Goal: Task Accomplishment & Management: Complete application form

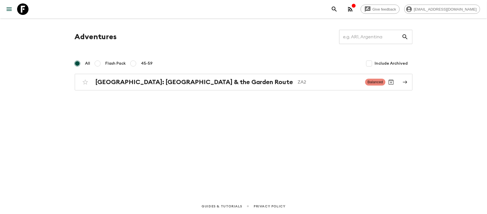
click at [356, 7] on icon "button" at bounding box center [354, 6] width 4 height 4
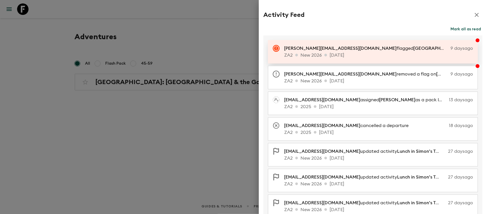
click at [370, 51] on p "[PERSON_NAME][EMAIL_ADDRESS][DOMAIN_NAME] flagged Garden Court [GEOGRAPHIC_DATA…" at bounding box center [366, 48] width 164 height 7
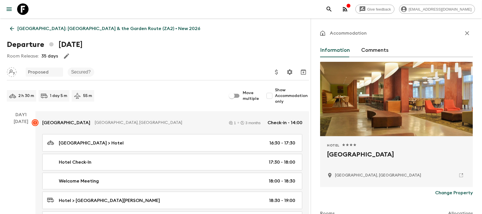
click at [10, 10] on icon "menu" at bounding box center [9, 9] width 7 height 7
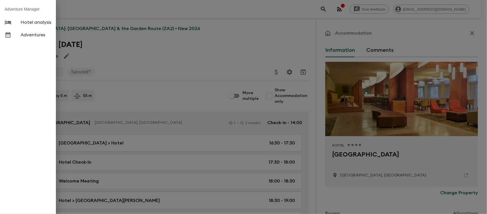
click at [176, 7] on div at bounding box center [243, 107] width 487 height 214
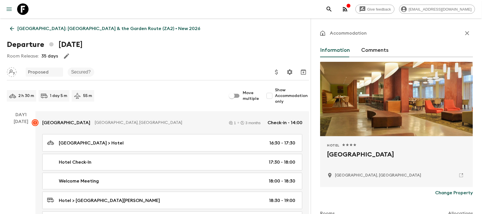
click at [7, 9] on icon "menu" at bounding box center [9, 9] width 7 height 7
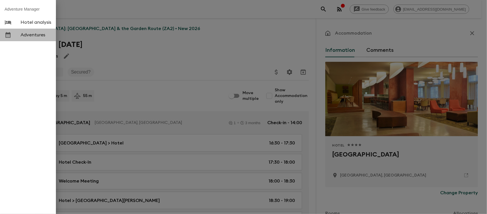
click at [34, 36] on span "Adventures" at bounding box center [36, 35] width 31 height 6
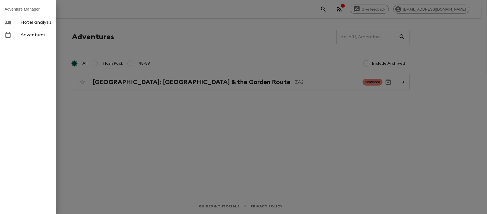
click at [156, 118] on div at bounding box center [243, 107] width 487 height 214
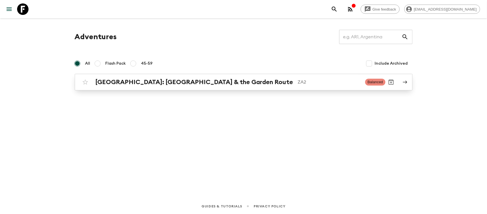
click at [154, 81] on h2 "[GEOGRAPHIC_DATA]: [GEOGRAPHIC_DATA] & the Garden Route" at bounding box center [195, 81] width 198 height 7
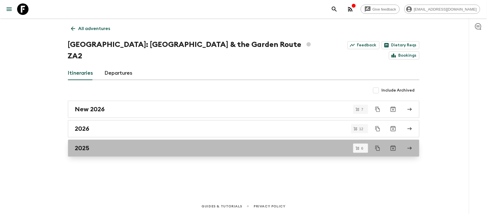
click at [99, 144] on div "2025" at bounding box center [238, 147] width 327 height 7
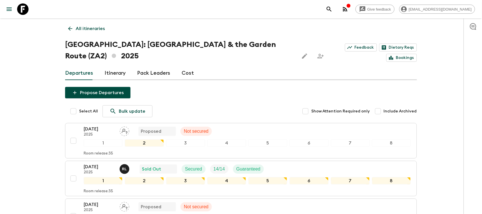
click at [4, 9] on button "menu" at bounding box center [8, 8] width 11 height 11
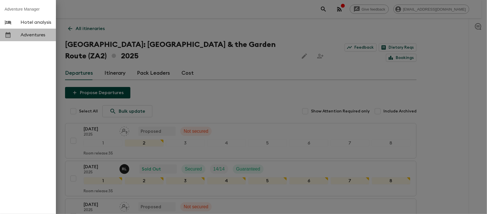
click at [29, 37] on link "Adventures" at bounding box center [28, 35] width 56 height 13
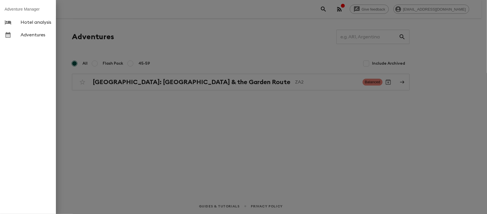
click at [140, 64] on div at bounding box center [243, 107] width 487 height 214
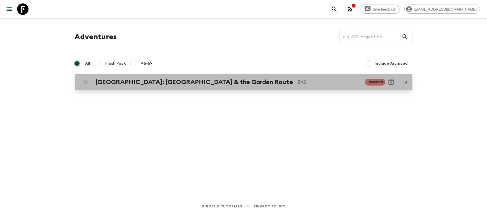
click at [139, 87] on div "[GEOGRAPHIC_DATA]: [GEOGRAPHIC_DATA] & the Garden Route ZA2 Balanced" at bounding box center [233, 81] width 306 height 11
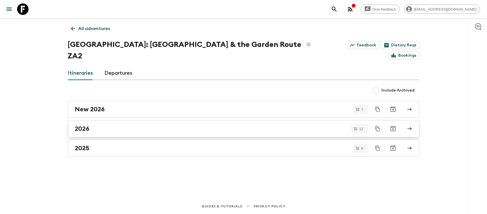
click at [99, 125] on div "2026" at bounding box center [238, 128] width 327 height 7
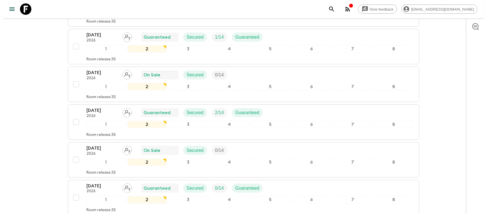
scroll to position [178, 0]
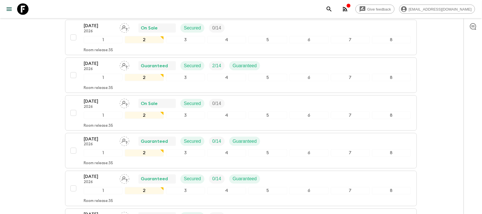
click at [9, 2] on div at bounding box center [19, 9] width 24 height 16
click at [7, 5] on button "menu" at bounding box center [8, 8] width 11 height 11
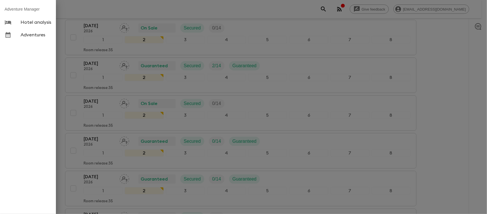
click at [38, 34] on span "Adventures" at bounding box center [36, 35] width 31 height 6
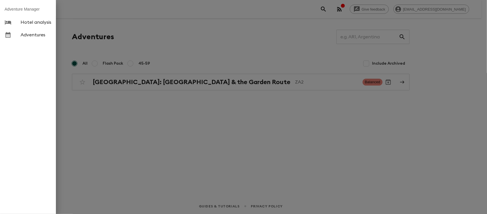
click at [143, 82] on div at bounding box center [243, 107] width 487 height 214
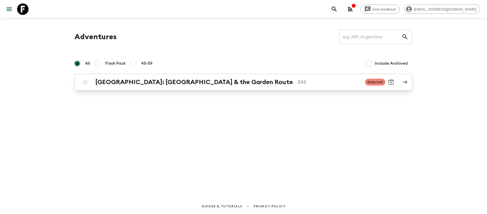
click at [149, 85] on h2 "[GEOGRAPHIC_DATA]: [GEOGRAPHIC_DATA] & the Garden Route" at bounding box center [195, 81] width 198 height 7
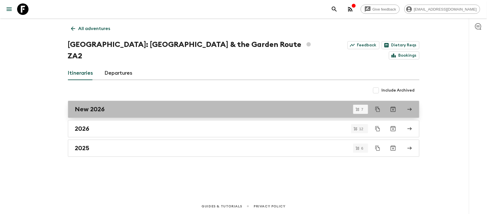
click at [142, 105] on div "New 2026" at bounding box center [238, 108] width 327 height 7
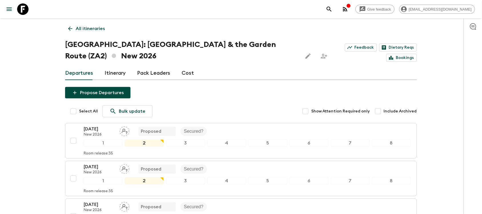
click at [192, 75] on div "Departures Itinerary Pack Leaders Cost" at bounding box center [241, 73] width 352 height 14
click at [188, 73] on link "Cost" at bounding box center [188, 73] width 12 height 14
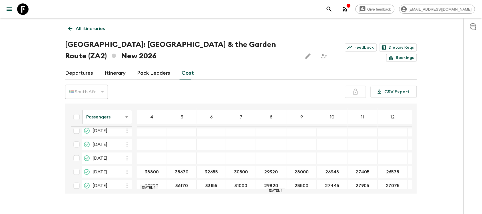
scroll to position [38, 0]
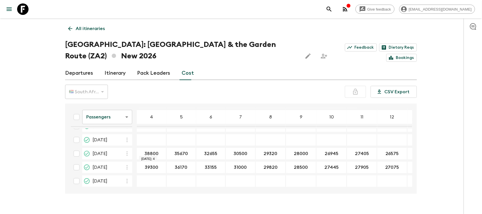
click at [152, 152] on input "38800" at bounding box center [151, 153] width 27 height 7
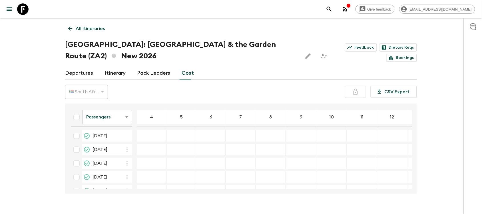
scroll to position [0, 0]
click at [150, 136] on input "10 Oct 2026; 4" at bounding box center [151, 136] width 27 height 7
paste input "38800"
type input "38800"
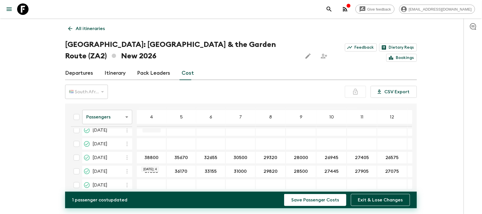
scroll to position [38, 0]
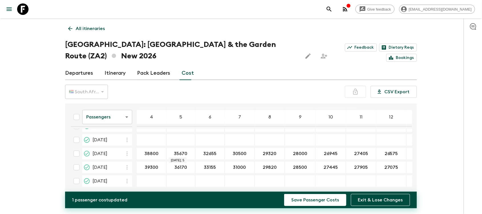
click at [182, 153] on input "35670" at bounding box center [181, 153] width 26 height 7
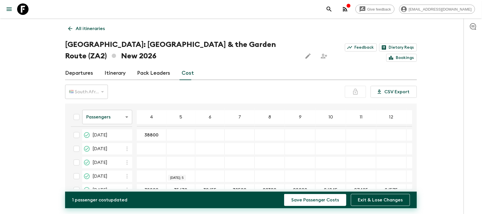
scroll to position [0, 0]
type input "35670"
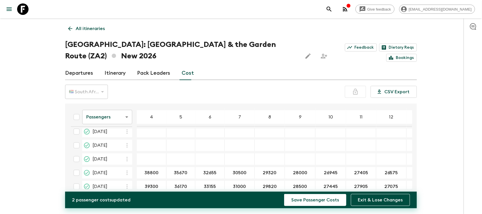
scroll to position [38, 0]
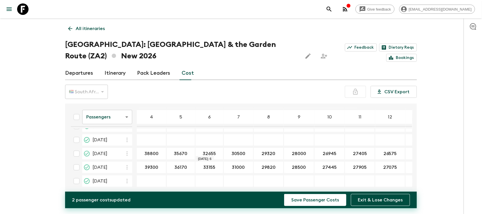
click at [209, 152] on input "32655" at bounding box center [209, 153] width 26 height 7
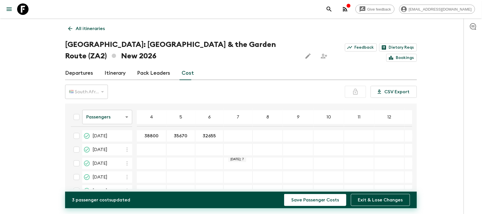
scroll to position [0, 0]
type input "30500"
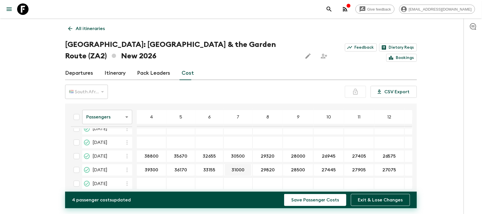
scroll to position [38, 0]
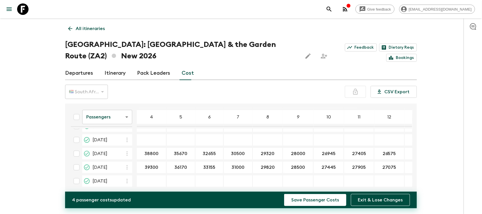
click at [267, 154] on input "29320" at bounding box center [268, 153] width 28 height 7
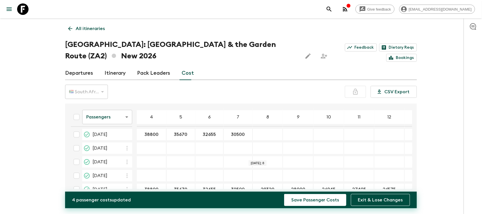
scroll to position [0, 0]
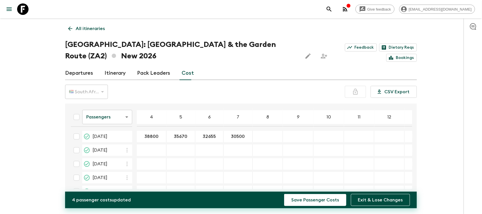
click at [261, 132] on div "10 Oct 2026; 8" at bounding box center [268, 135] width 30 height 11
type input "29320"
type input "28000"
type input "26945"
type input "27405"
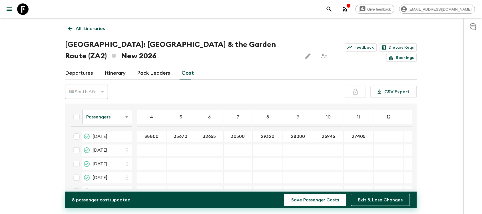
type input "26575"
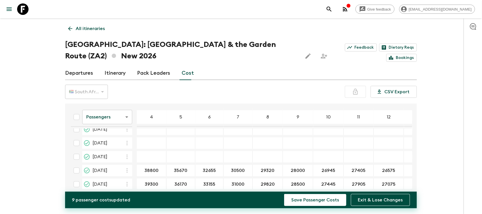
scroll to position [38, 0]
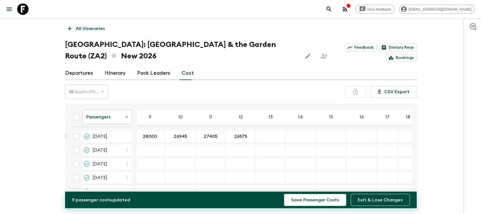
click at [263, 138] on div "10 Oct 2026; 13" at bounding box center [271, 135] width 30 height 11
type input "25875"
type input "25270"
click at [316, 132] on div "10 Oct 2026; 15" at bounding box center [331, 135] width 30 height 11
type input "24750"
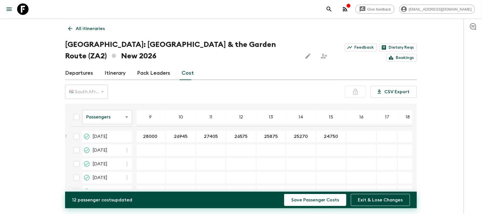
type input "24290"
click at [37, 137] on div "Give feedback [EMAIL_ADDRESS][DOMAIN_NAME] All itineraries [GEOGRAPHIC_DATA]: […" at bounding box center [241, 112] width 482 height 225
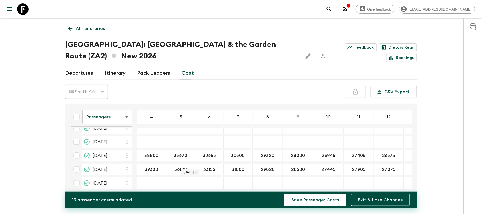
scroll to position [0, 0]
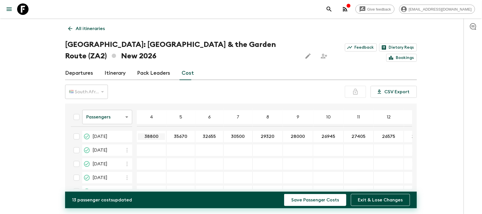
click at [153, 134] on input "38800" at bounding box center [151, 136] width 27 height 7
type input "38800"
click at [152, 159] on div "​" at bounding box center [151, 163] width 27 height 11
paste input "38800"
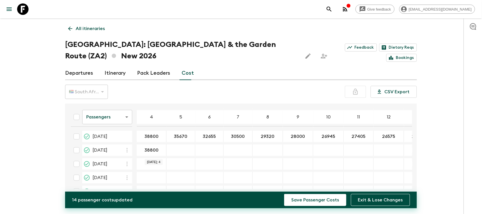
type input "38800"
click at [179, 134] on input "35670" at bounding box center [181, 136] width 26 height 7
drag, startPoint x: 181, startPoint y: 147, endPoint x: 181, endPoint y: 173, distance: 25.7
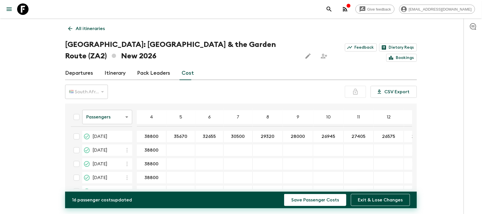
type input "35670"
click at [181, 173] on div "21 Nov 2026; 5" at bounding box center [180, 177] width 29 height 11
click at [199, 168] on div "14 Nov 2026; 6" at bounding box center [209, 163] width 28 height 11
type input "35670"
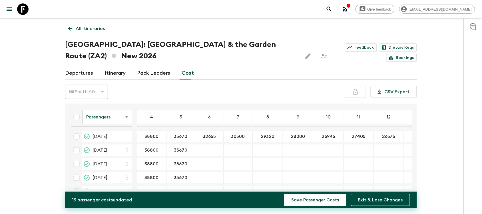
click at [198, 167] on div "14 Nov 2026; 6" at bounding box center [209, 163] width 28 height 11
click at [207, 136] on input "32655" at bounding box center [209, 136] width 26 height 7
type input "32655"
click at [206, 173] on div "21 Nov 2026; 6" at bounding box center [209, 177] width 28 height 11
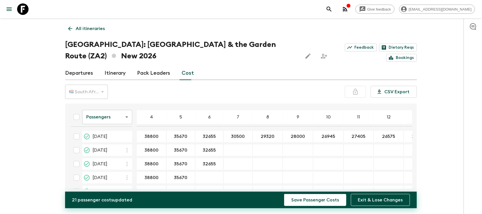
type input "32655"
click at [240, 138] on input "30500" at bounding box center [238, 136] width 27 height 7
click at [236, 144] on div "17 Oct 2026; 7" at bounding box center [238, 149] width 29 height 11
type input "30500"
click at [233, 166] on div "14 Nov 2026; 7" at bounding box center [238, 163] width 29 height 11
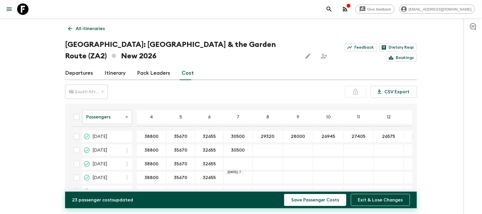
type input "30500"
click at [266, 136] on input "29320" at bounding box center [268, 136] width 28 height 7
type input "29320"
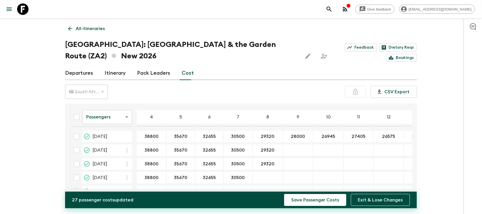
type input "29320"
click at [298, 136] on input "28000" at bounding box center [298, 136] width 28 height 7
click at [292, 146] on div "17 Oct 2026; 9" at bounding box center [298, 149] width 30 height 11
type input "28000"
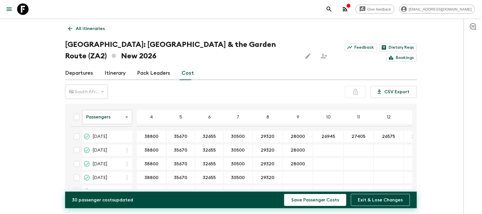
type input "28000"
click at [330, 134] on input "26945" at bounding box center [328, 136] width 28 height 7
click at [316, 152] on div "17 Oct 2026; 10" at bounding box center [328, 149] width 31 height 11
type input "26945"
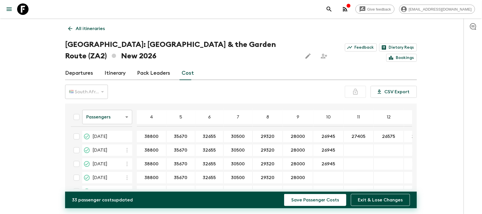
type input "26945"
click at [358, 137] on input "27405" at bounding box center [358, 136] width 27 height 7
type input "27405"
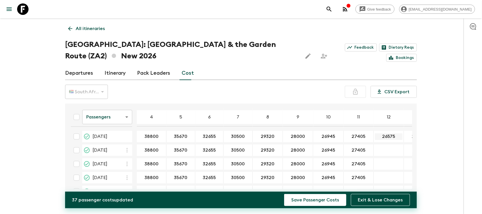
click at [384, 138] on input "26575" at bounding box center [389, 136] width 28 height 7
type input "26575"
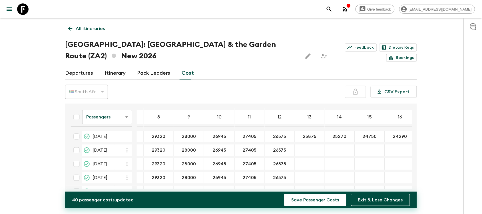
scroll to position [0, 148]
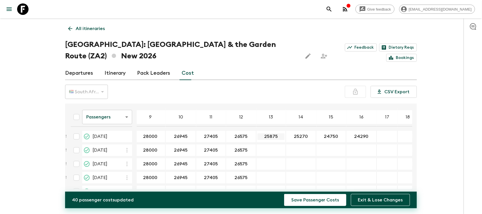
click at [270, 138] on input "25875" at bounding box center [271, 136] width 27 height 7
click at [265, 146] on div "17 Oct 2026; 13" at bounding box center [271, 149] width 30 height 11
type input "25875"
click at [293, 130] on div "25270 ​" at bounding box center [301, 135] width 28 height 11
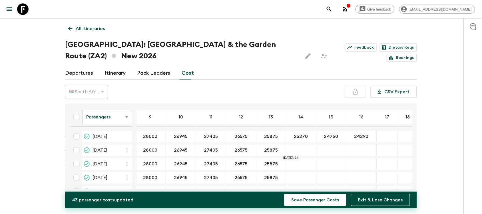
type input "25270"
click at [326, 136] on input "24750" at bounding box center [330, 136] width 27 height 7
type input "24750"
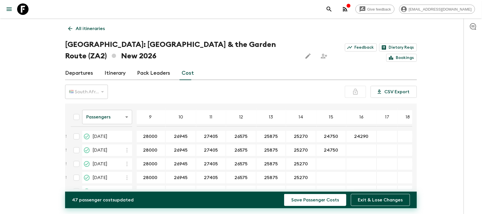
click at [323, 166] on div "14 Nov 2026; 15" at bounding box center [331, 163] width 30 height 11
type input "24750"
click at [349, 133] on input "24290" at bounding box center [361, 136] width 28 height 7
type input "24290"
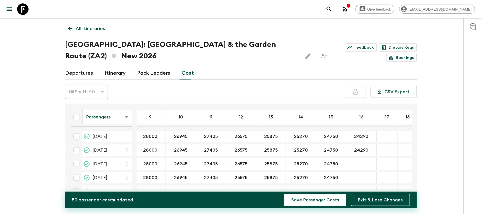
type input "24290"
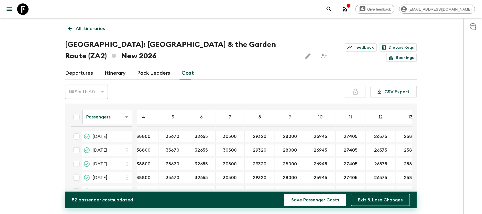
scroll to position [0, 0]
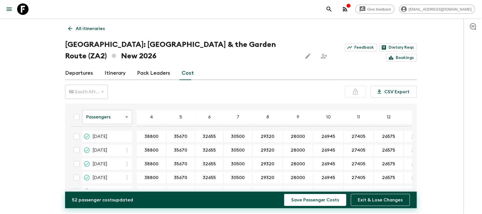
click at [36, 119] on div "Give feedback [EMAIL_ADDRESS][DOMAIN_NAME] All itineraries [GEOGRAPHIC_DATA]: […" at bounding box center [241, 112] width 482 height 225
click at [349, 12] on icon "button" at bounding box center [345, 9] width 7 height 7
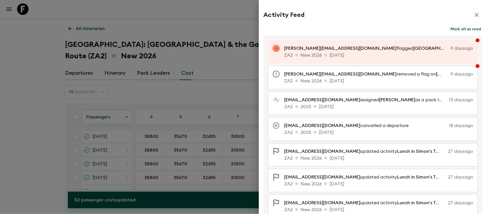
click at [474, 14] on icon "button" at bounding box center [477, 14] width 7 height 7
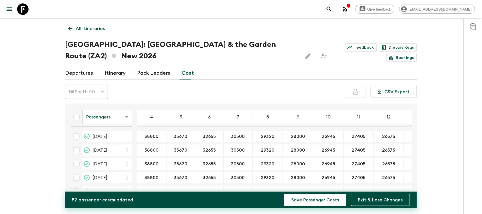
click at [127, 164] on icon "button" at bounding box center [127, 163] width 7 height 7
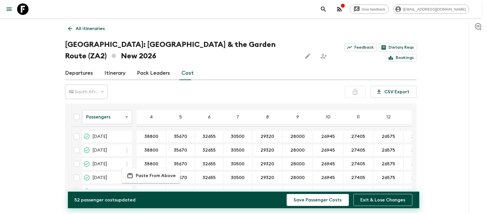
click at [41, 160] on div at bounding box center [243, 107] width 487 height 214
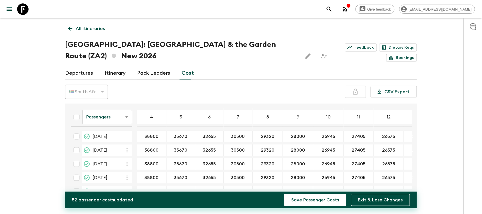
click at [76, 163] on input "checkbox" at bounding box center [76, 163] width 11 height 11
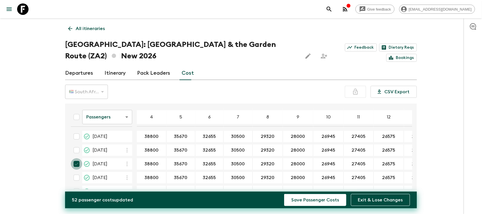
click at [76, 162] on input "checkbox" at bounding box center [76, 163] width 11 height 11
checkbox input "false"
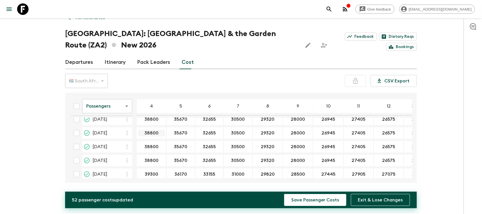
scroll to position [38, 0]
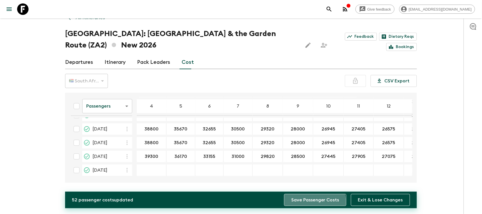
click at [313, 202] on button "Save Passenger Costs" at bounding box center [315, 200] width 62 height 12
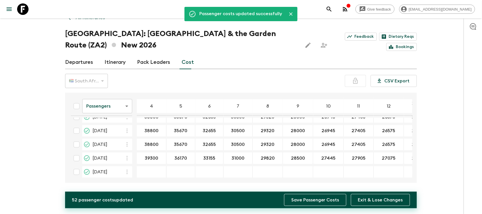
scroll to position [38, 148]
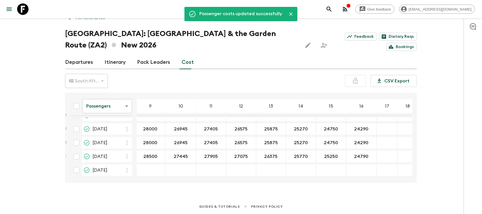
click at [33, 126] on div "Give feedback [EMAIL_ADDRESS][DOMAIN_NAME] Passenger costs updated successfully…" at bounding box center [241, 101] width 482 height 225
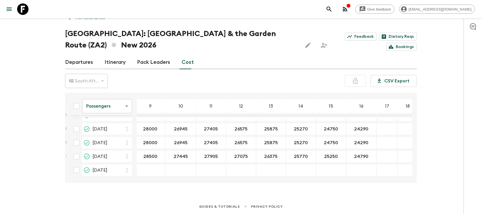
click at [27, 136] on div "Give feedback [EMAIL_ADDRESS][DOMAIN_NAME] All itineraries [GEOGRAPHIC_DATA]: […" at bounding box center [241, 101] width 482 height 225
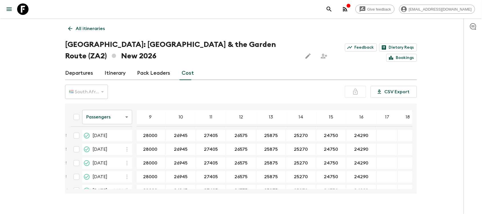
scroll to position [0, 148]
click at [351, 9] on div "button" at bounding box center [348, 6] width 5 height 6
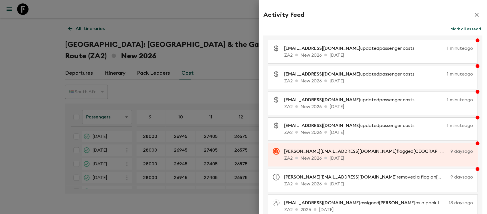
click at [474, 12] on icon "button" at bounding box center [477, 14] width 7 height 7
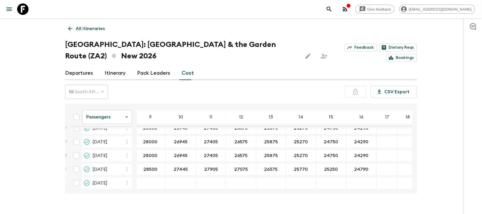
scroll to position [38, 148]
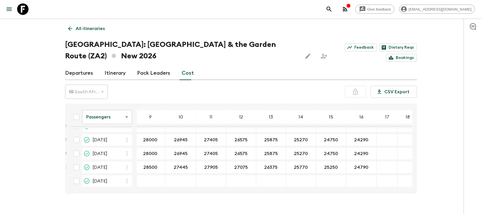
click at [125, 118] on body "Give feedback [EMAIL_ADDRESS][DOMAIN_NAME] All itineraries [GEOGRAPHIC_DATA]: […" at bounding box center [241, 112] width 482 height 225
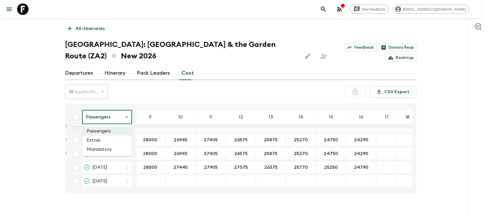
click at [125, 117] on div at bounding box center [243, 107] width 487 height 214
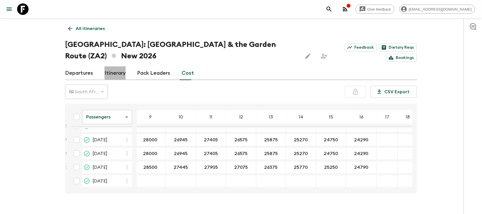
click at [110, 74] on link "Itinerary" at bounding box center [114, 73] width 21 height 14
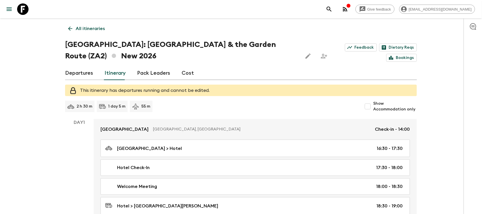
click at [185, 75] on link "Cost" at bounding box center [188, 73] width 12 height 14
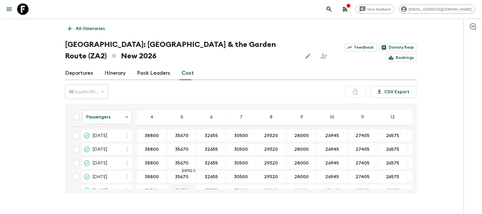
scroll to position [2, 0]
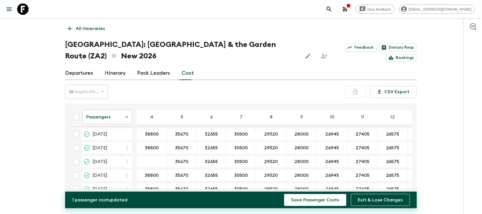
click at [179, 159] on input "35670" at bounding box center [181, 161] width 27 height 7
click at [214, 160] on input "32655" at bounding box center [211, 161] width 27 height 7
click at [244, 162] on input "30500" at bounding box center [240, 161] width 27 height 7
click at [277, 159] on input "29320" at bounding box center [271, 161] width 28 height 7
click at [297, 161] on input "28000" at bounding box center [302, 161] width 28 height 7
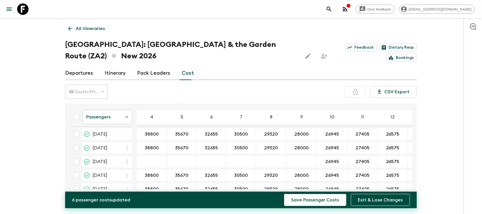
click at [330, 160] on input "26945" at bounding box center [332, 161] width 28 height 7
click at [389, 160] on input "26575" at bounding box center [393, 161] width 28 height 7
click at [432, 186] on div "Give feedback [EMAIL_ADDRESS][DOMAIN_NAME] All itineraries [GEOGRAPHIC_DATA]: […" at bounding box center [241, 112] width 482 height 225
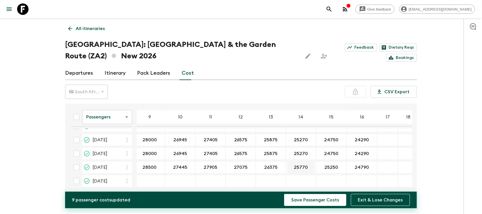
scroll to position [2, 152]
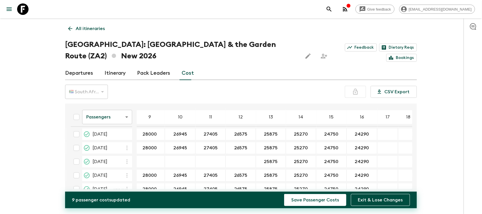
click at [267, 161] on input "25875" at bounding box center [270, 161] width 27 height 7
click at [291, 161] on input "25270" at bounding box center [301, 161] width 28 height 7
click at [433, 158] on div "Give feedback [EMAIL_ADDRESS][DOMAIN_NAME] All itineraries [GEOGRAPHIC_DATA]: […" at bounding box center [241, 112] width 482 height 225
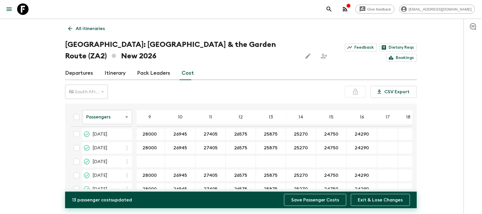
click at [331, 201] on button "Save Passenger Costs" at bounding box center [315, 200] width 62 height 12
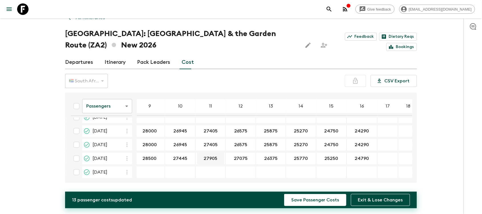
scroll to position [0, 152]
